Goal: Transaction & Acquisition: Purchase product/service

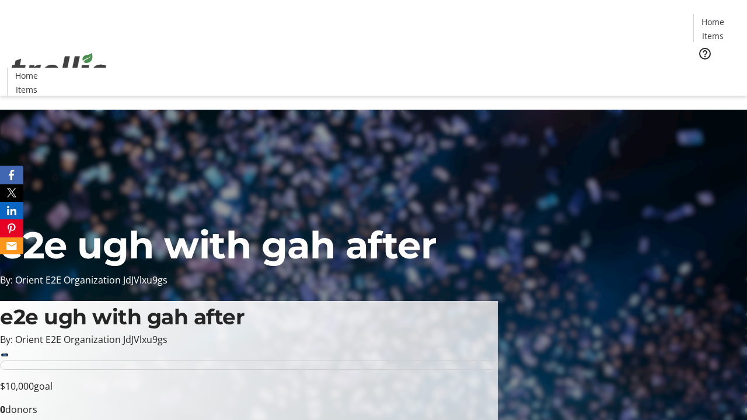
click at [702, 68] on span "Tickets" at bounding box center [716, 74] width 28 height 12
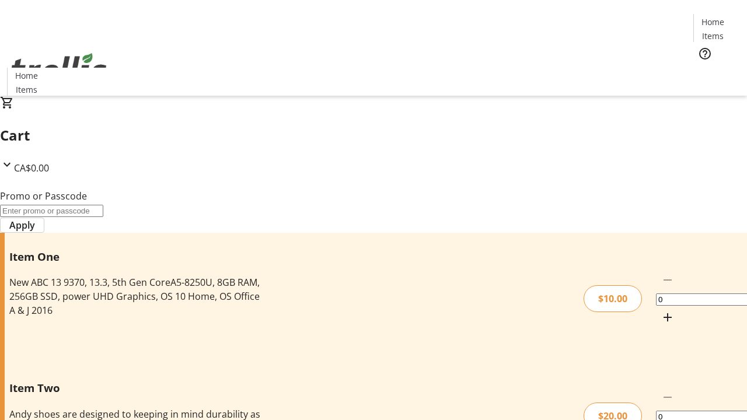
click at [660, 310] on mat-icon "Increment by one" at bounding box center [667, 317] width 14 height 14
type input "1"
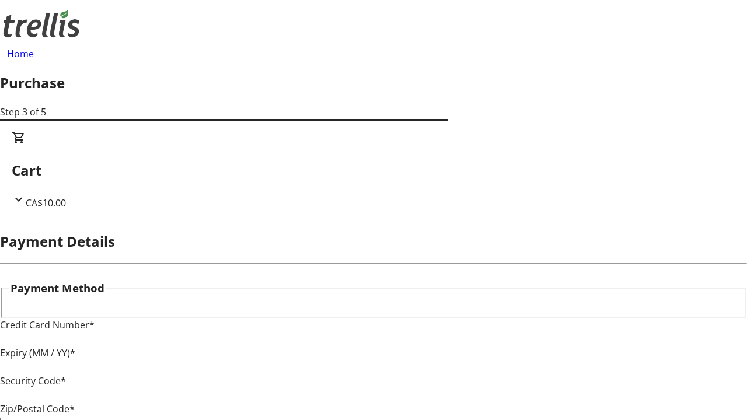
type input "V1Y 0C2"
